Goal: Transaction & Acquisition: Purchase product/service

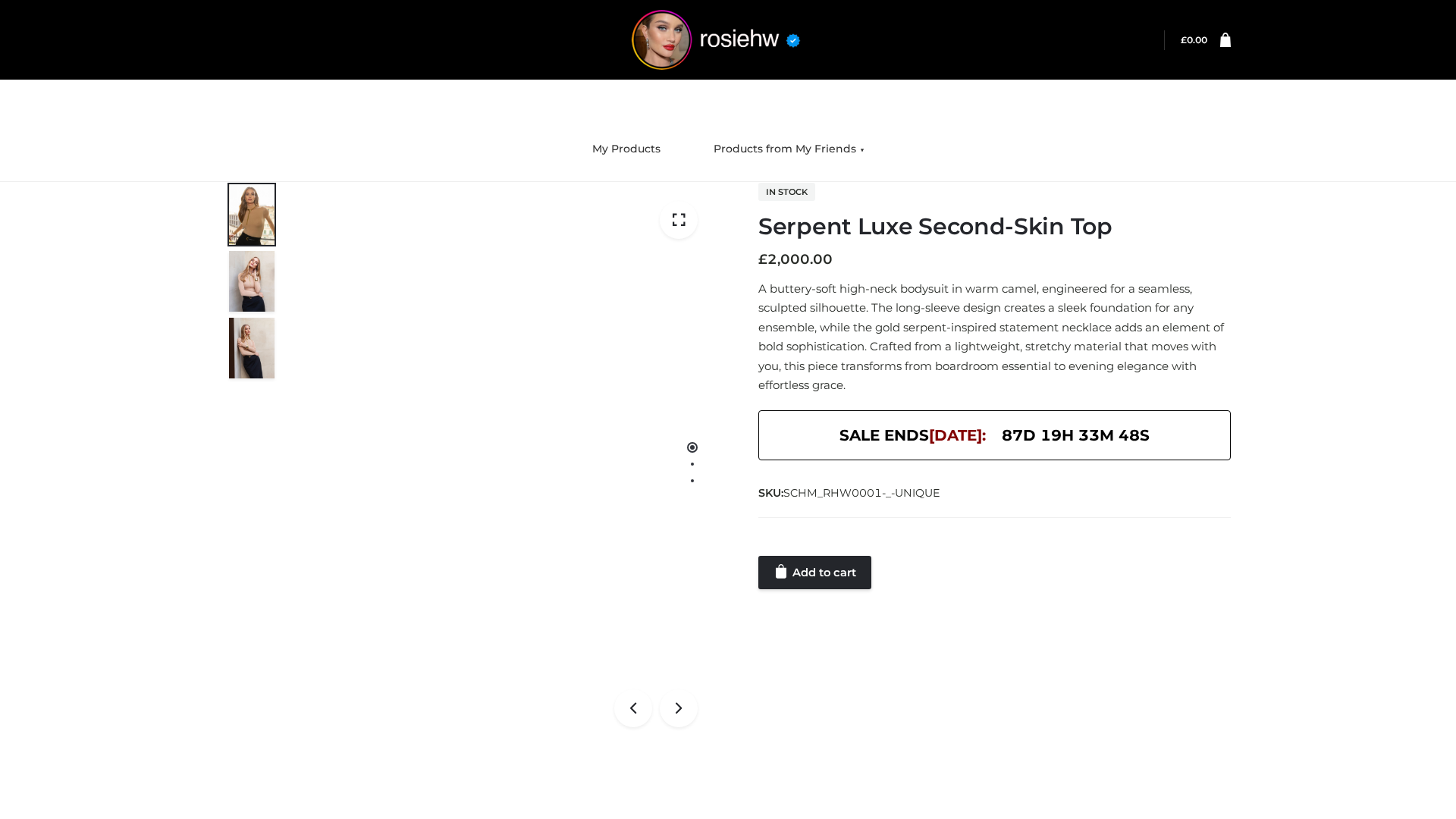
click at [816, 573] on link "Add to cart" at bounding box center [814, 572] width 113 height 33
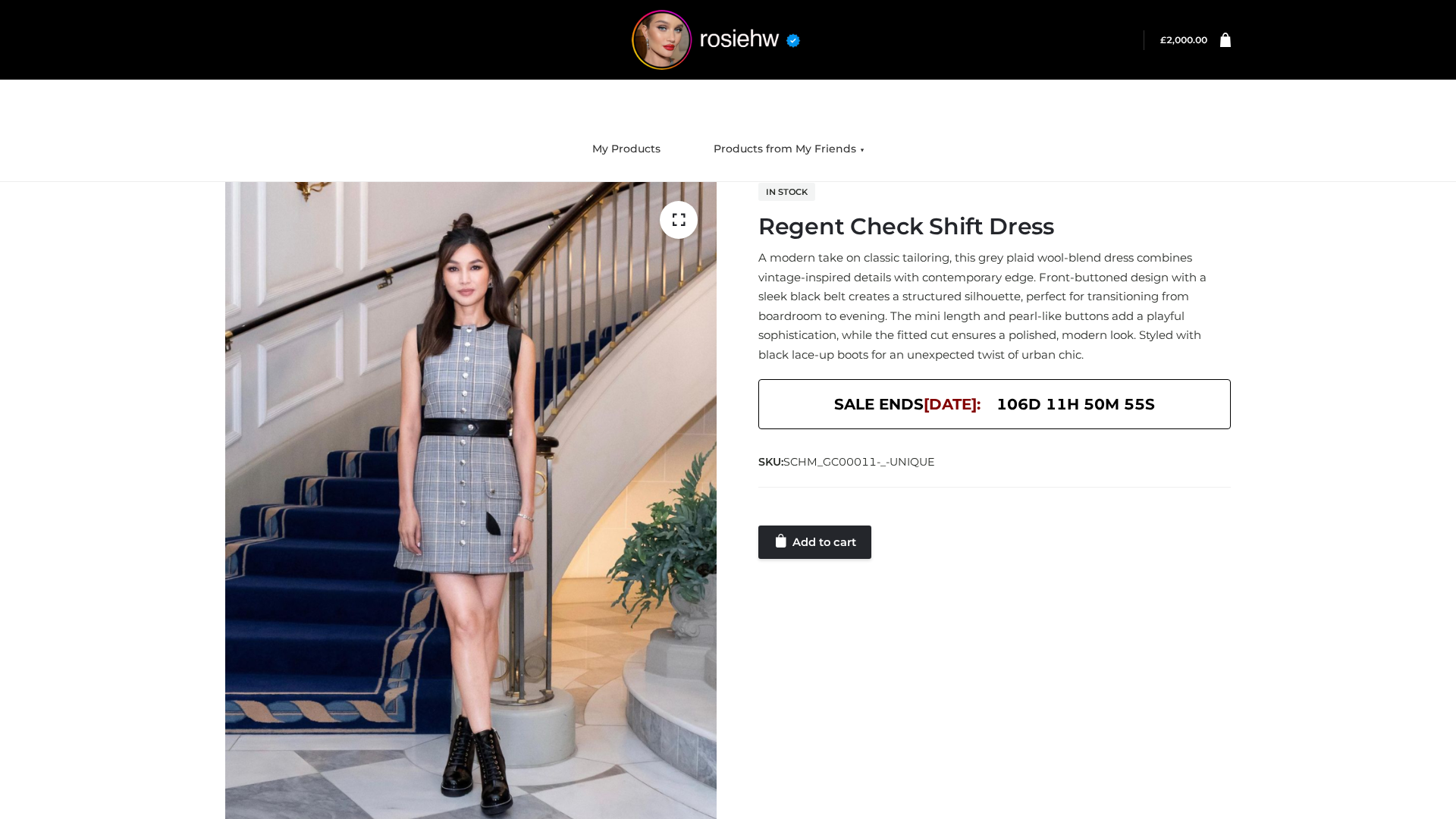
click at [816, 542] on link "Add to cart" at bounding box center [814, 543] width 113 height 33
